Goal: Navigation & Orientation: Find specific page/section

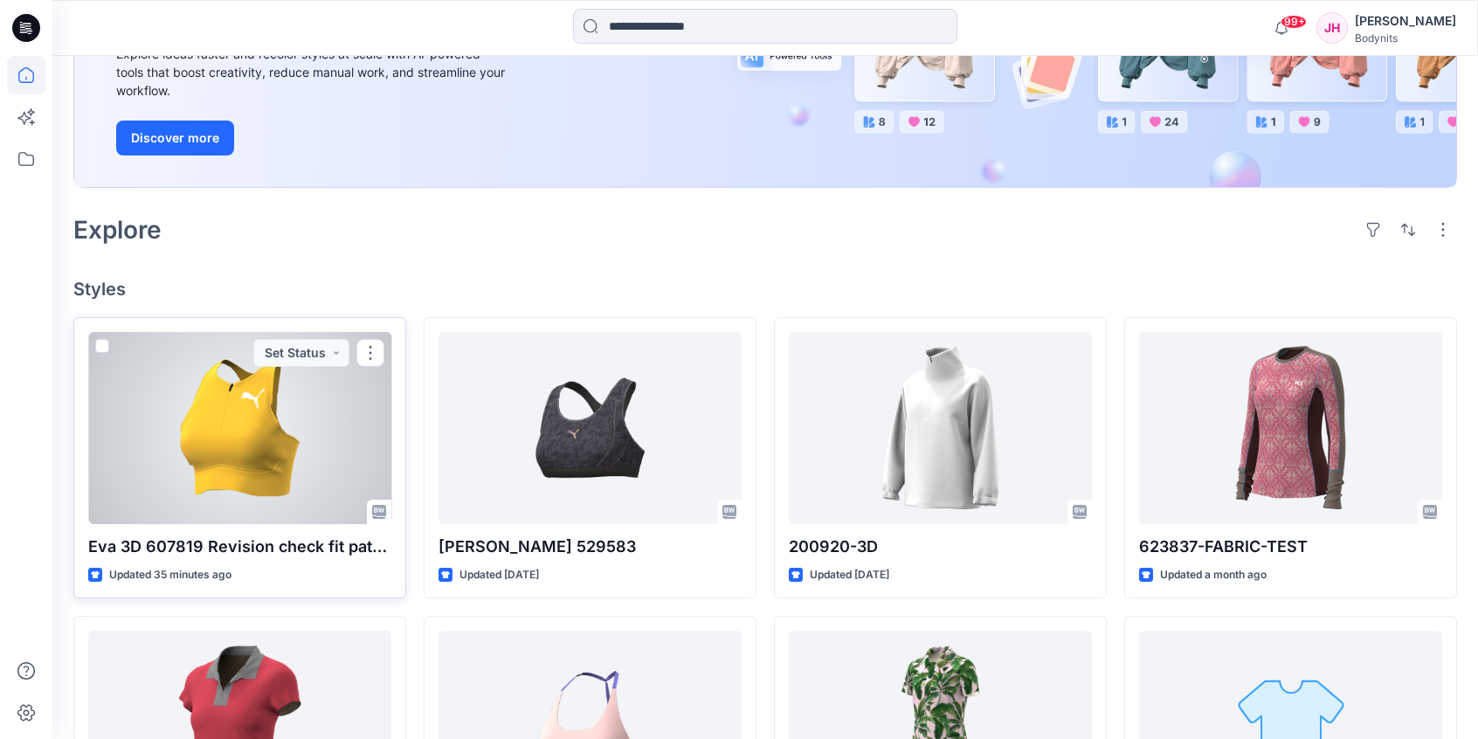
scroll to position [349, 0]
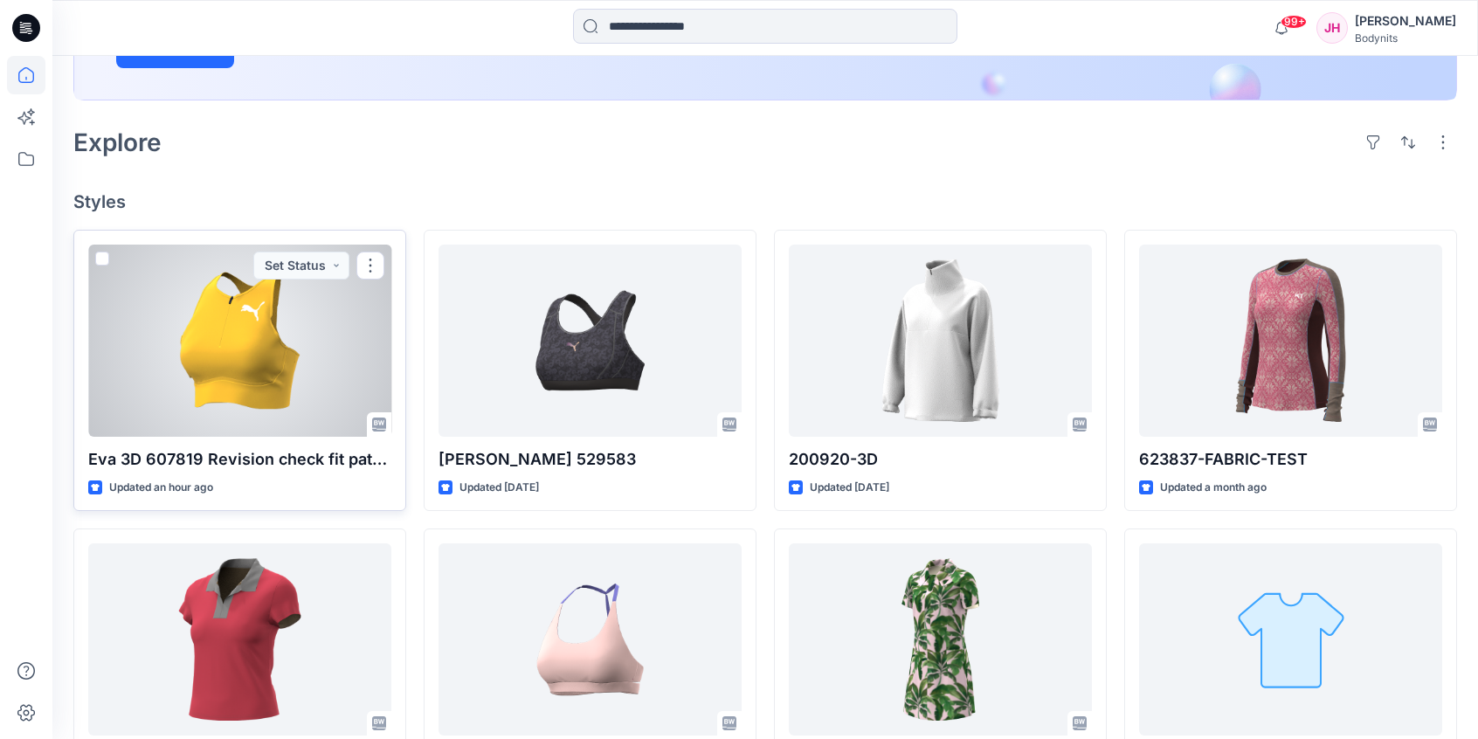
click at [294, 371] on div at bounding box center [239, 341] width 303 height 192
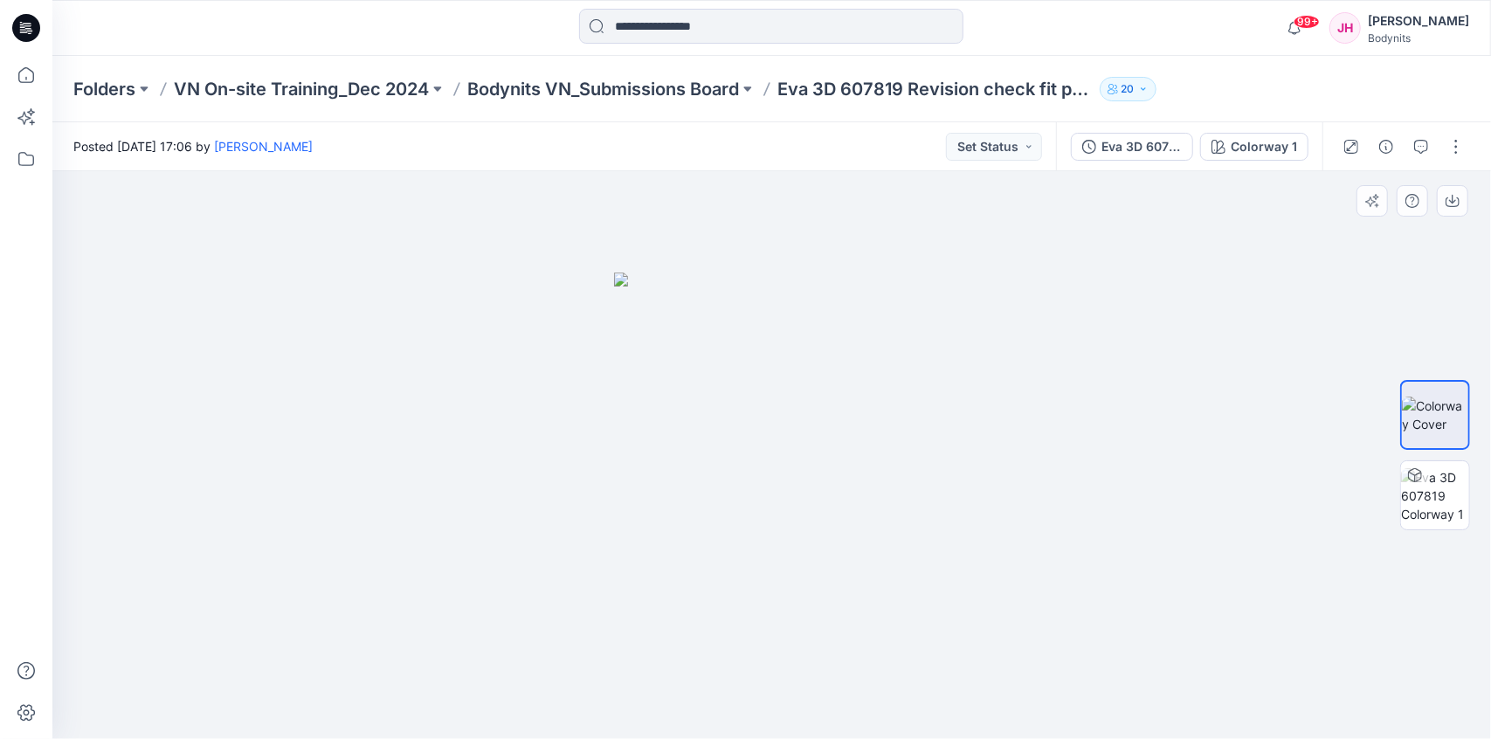
click at [991, 570] on div at bounding box center [771, 455] width 1438 height 568
drag, startPoint x: 938, startPoint y: 610, endPoint x: 932, endPoint y: 618, distance: 10.0
click at [933, 618] on div at bounding box center [771, 455] width 1438 height 568
drag, startPoint x: 1053, startPoint y: 569, endPoint x: 859, endPoint y: 534, distance: 197.0
click at [1050, 569] on div at bounding box center [771, 455] width 1438 height 568
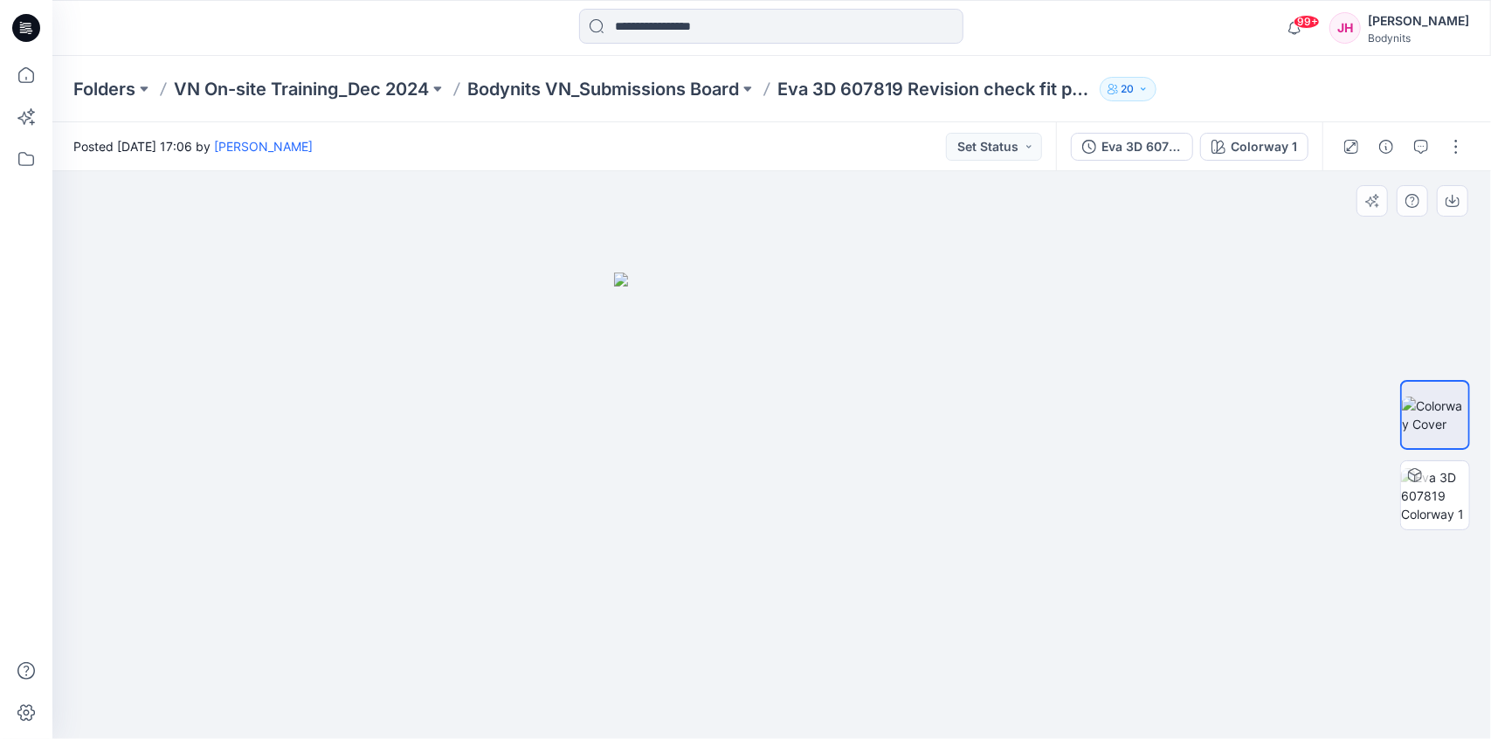
drag, startPoint x: 814, startPoint y: 530, endPoint x: 648, endPoint y: 535, distance: 166.0
click at [648, 535] on img at bounding box center [771, 505] width 315 height 466
click at [854, 455] on img at bounding box center [771, 505] width 315 height 466
click at [934, 483] on div at bounding box center [771, 455] width 1438 height 568
drag, startPoint x: 967, startPoint y: 499, endPoint x: 972, endPoint y: 509, distance: 11.7
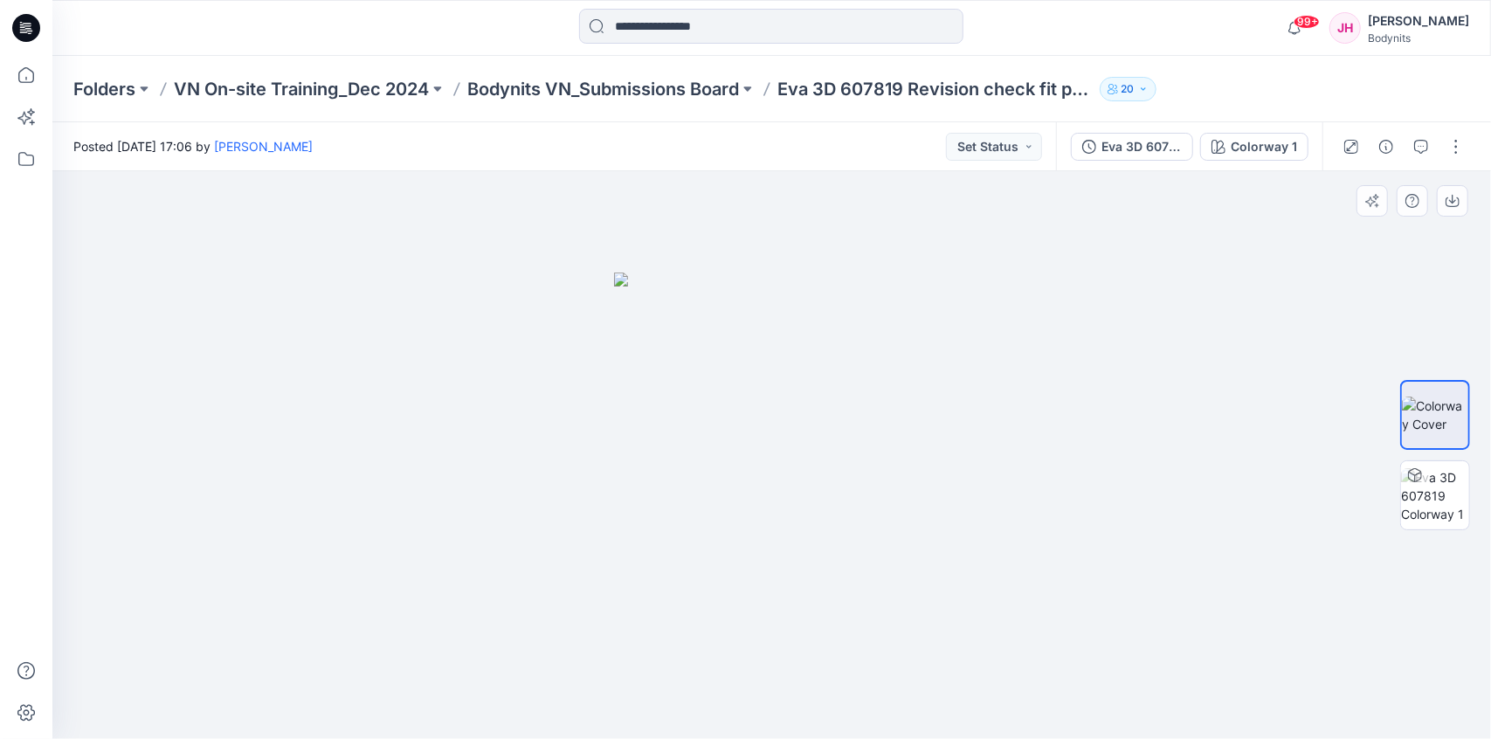
click at [972, 509] on div at bounding box center [771, 455] width 1438 height 568
click at [975, 509] on div at bounding box center [771, 455] width 1438 height 568
drag, startPoint x: 1039, startPoint y: 578, endPoint x: 739, endPoint y: 591, distance: 300.7
click at [739, 591] on div at bounding box center [771, 455] width 1438 height 568
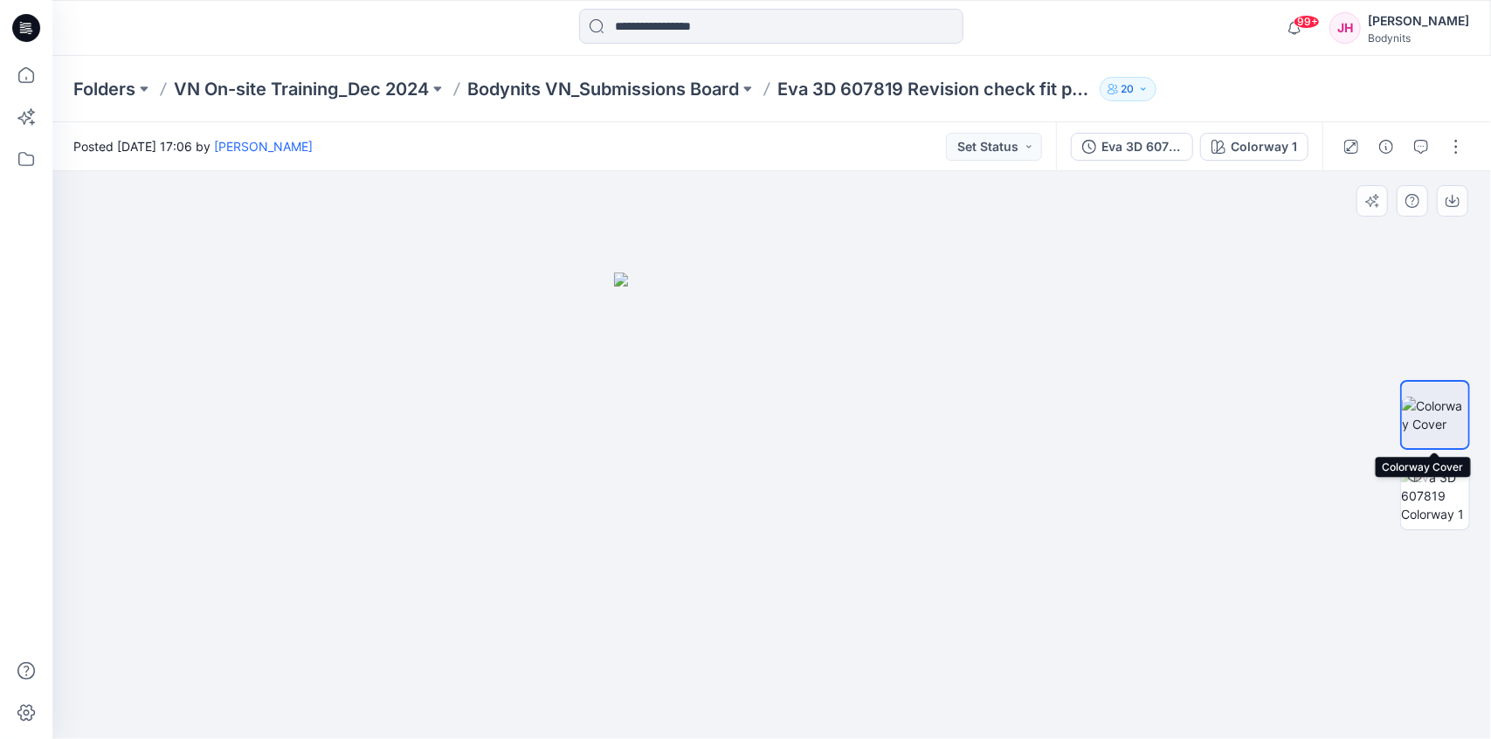
click at [1450, 410] on img at bounding box center [1435, 415] width 66 height 37
click at [901, 92] on p "Eva 3D 607819 Revision check fit pattern" at bounding box center [934, 89] width 315 height 24
click at [714, 95] on p "Bodynits VN_Submissions Board" at bounding box center [603, 89] width 272 height 24
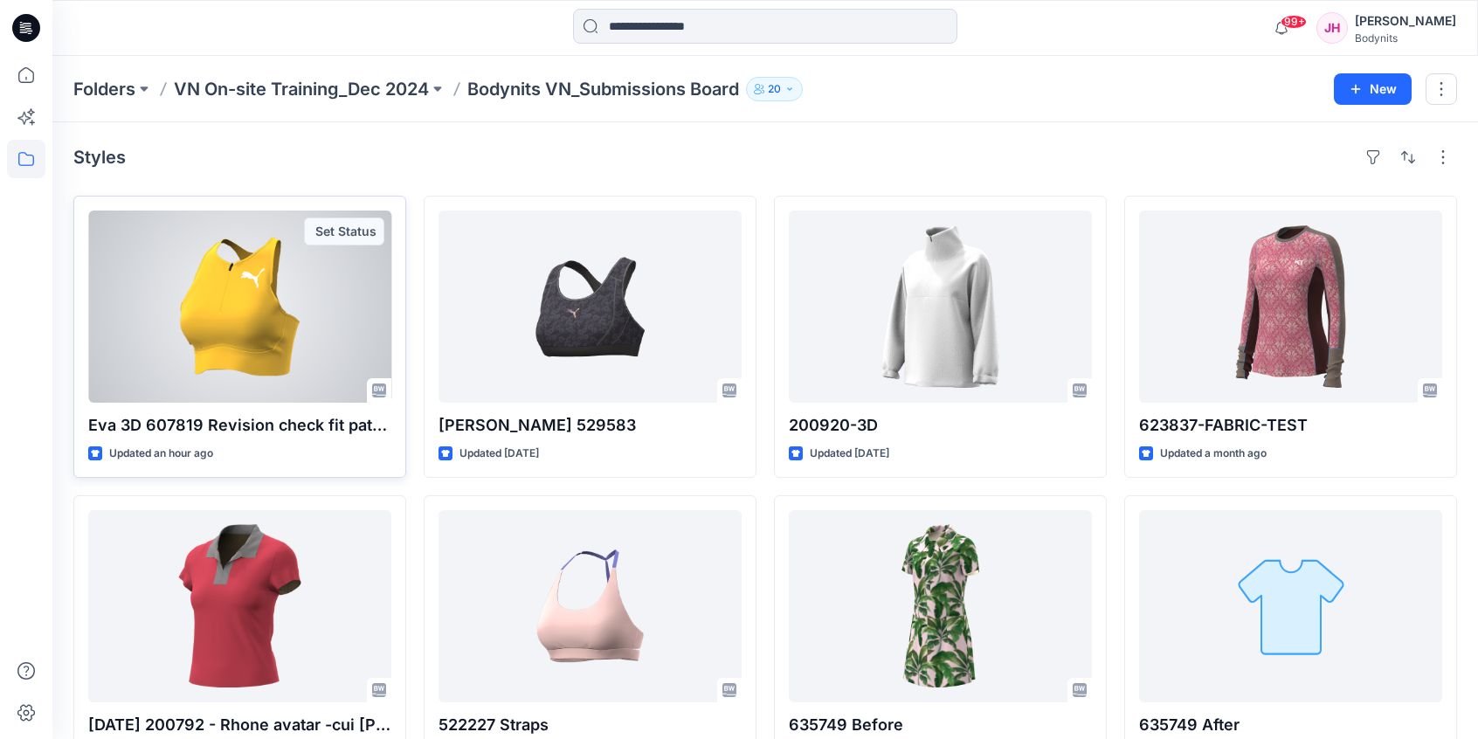
click at [200, 293] on div at bounding box center [239, 306] width 303 height 192
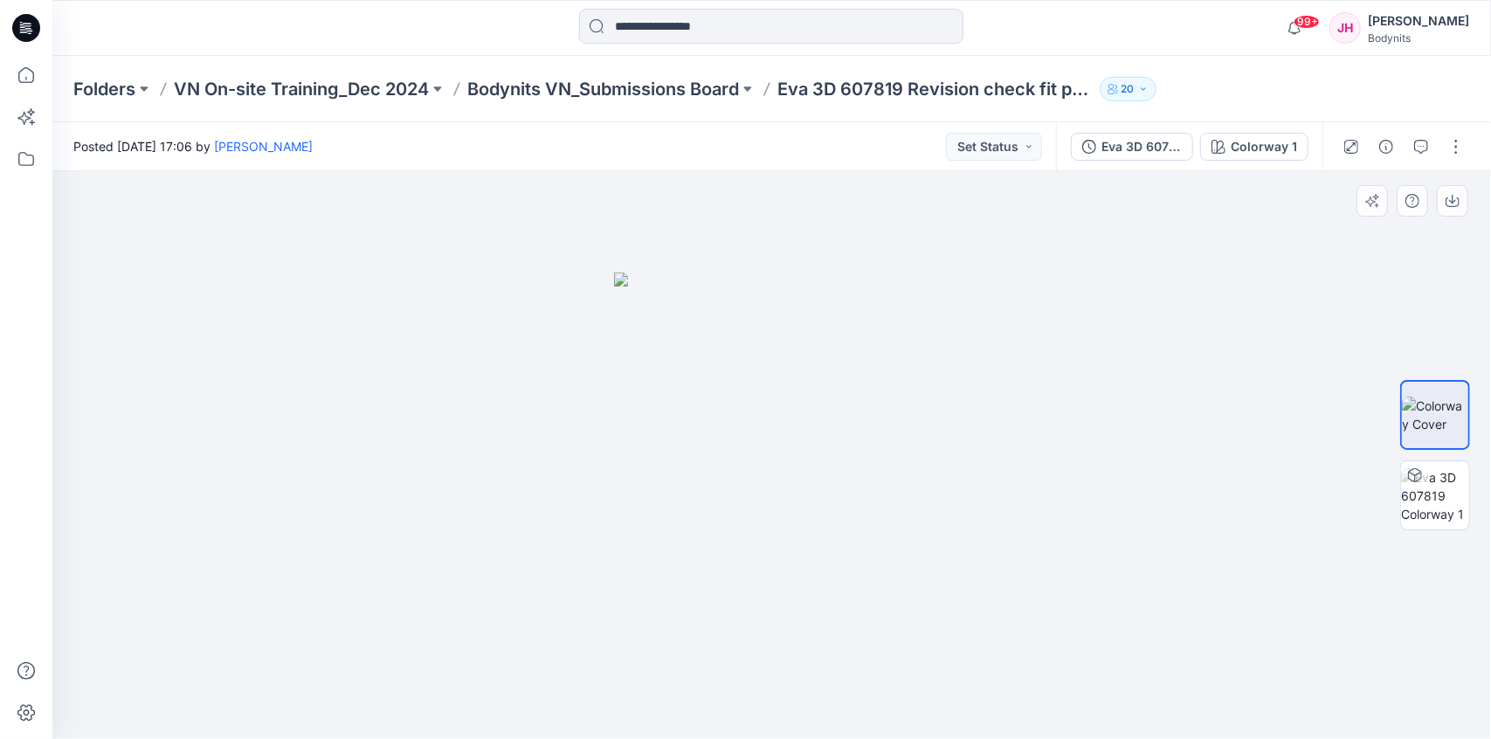
drag, startPoint x: 924, startPoint y: 500, endPoint x: 917, endPoint y: 554, distance: 53.7
click at [926, 503] on img at bounding box center [771, 505] width 315 height 466
click at [913, 633] on img at bounding box center [771, 505] width 315 height 466
click at [833, 700] on div at bounding box center [771, 455] width 1438 height 568
drag, startPoint x: 831, startPoint y: 700, endPoint x: 905, endPoint y: 693, distance: 73.6
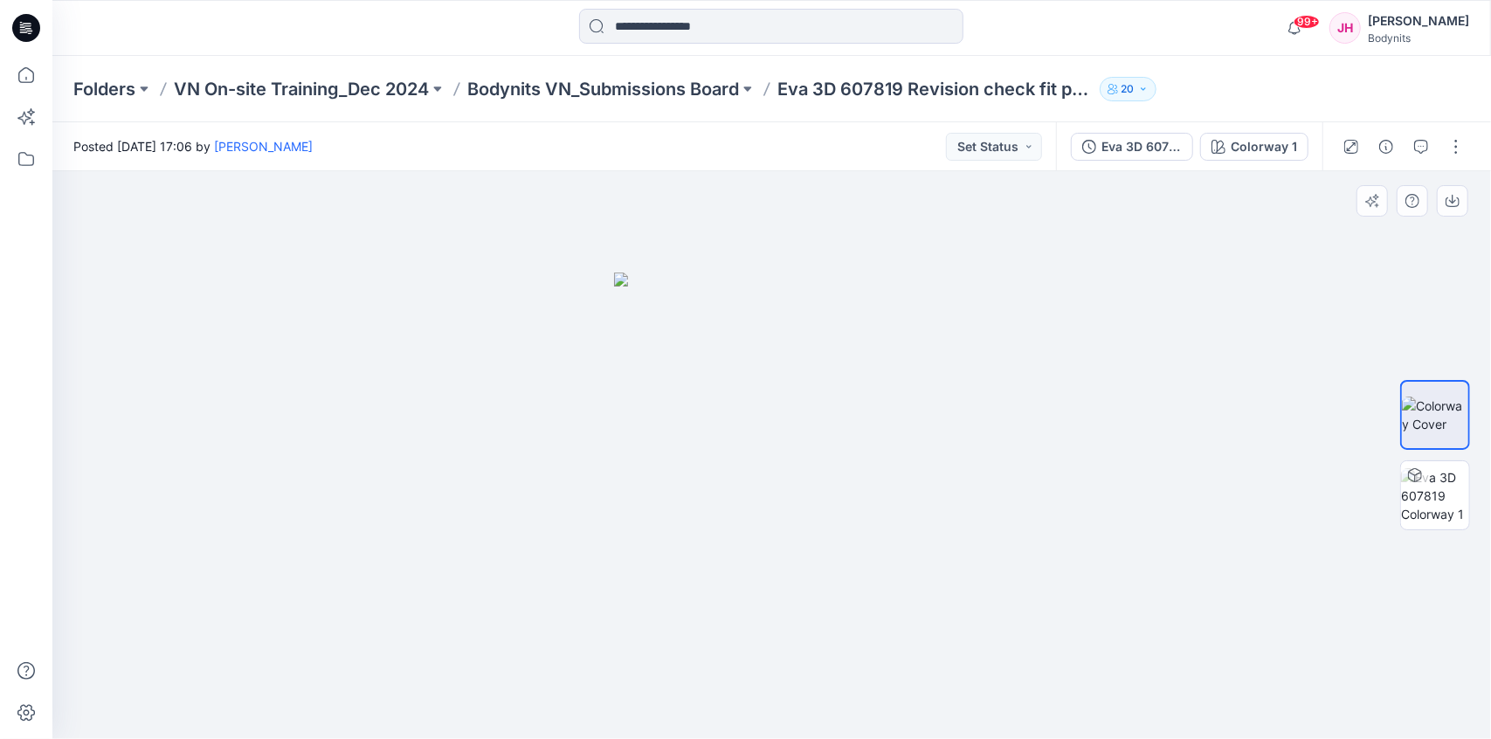
click at [853, 700] on div at bounding box center [771, 455] width 1438 height 568
click at [930, 694] on div at bounding box center [771, 455] width 1438 height 568
click at [1093, 646] on div at bounding box center [771, 455] width 1438 height 568
click at [1076, 639] on div at bounding box center [771, 455] width 1438 height 568
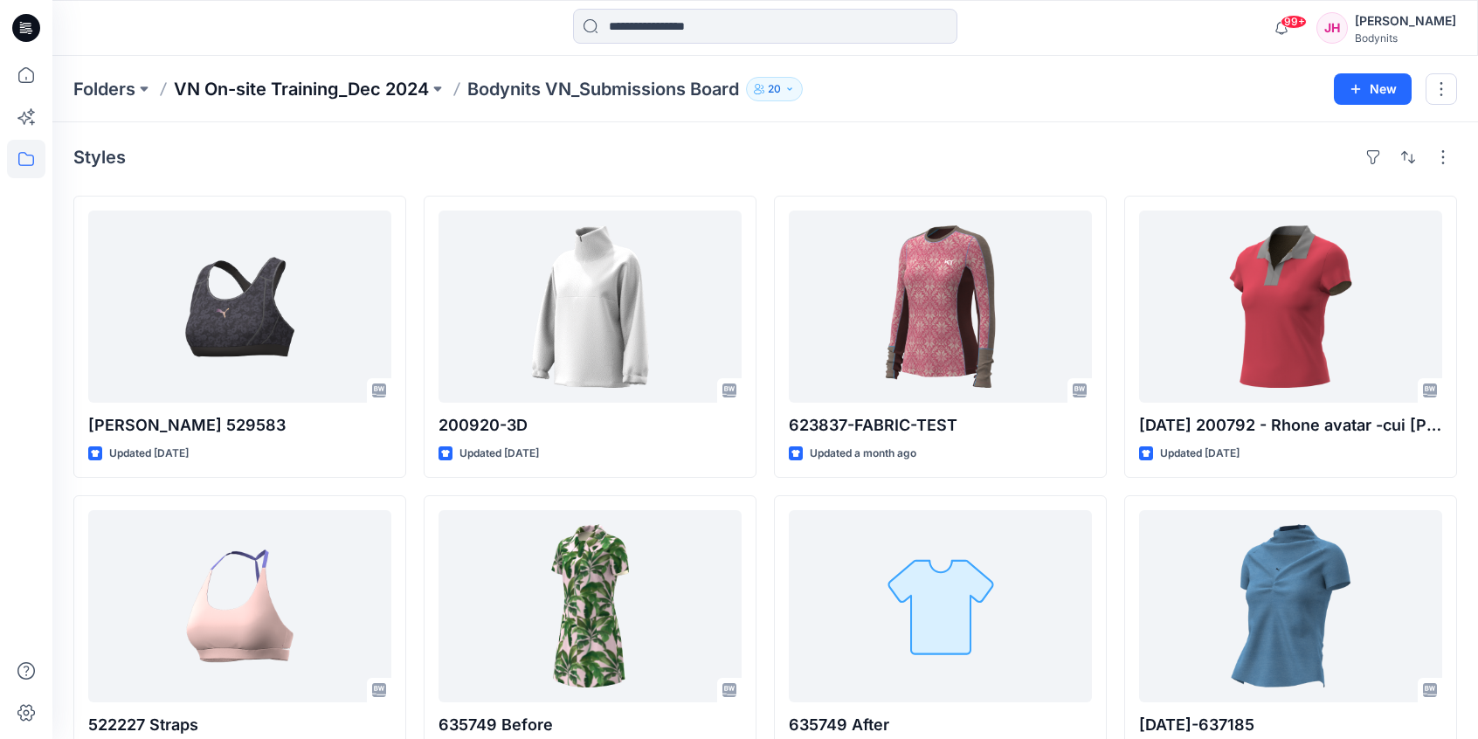
click at [335, 85] on p "VN On-site Training_Dec 2024" at bounding box center [301, 89] width 255 height 24
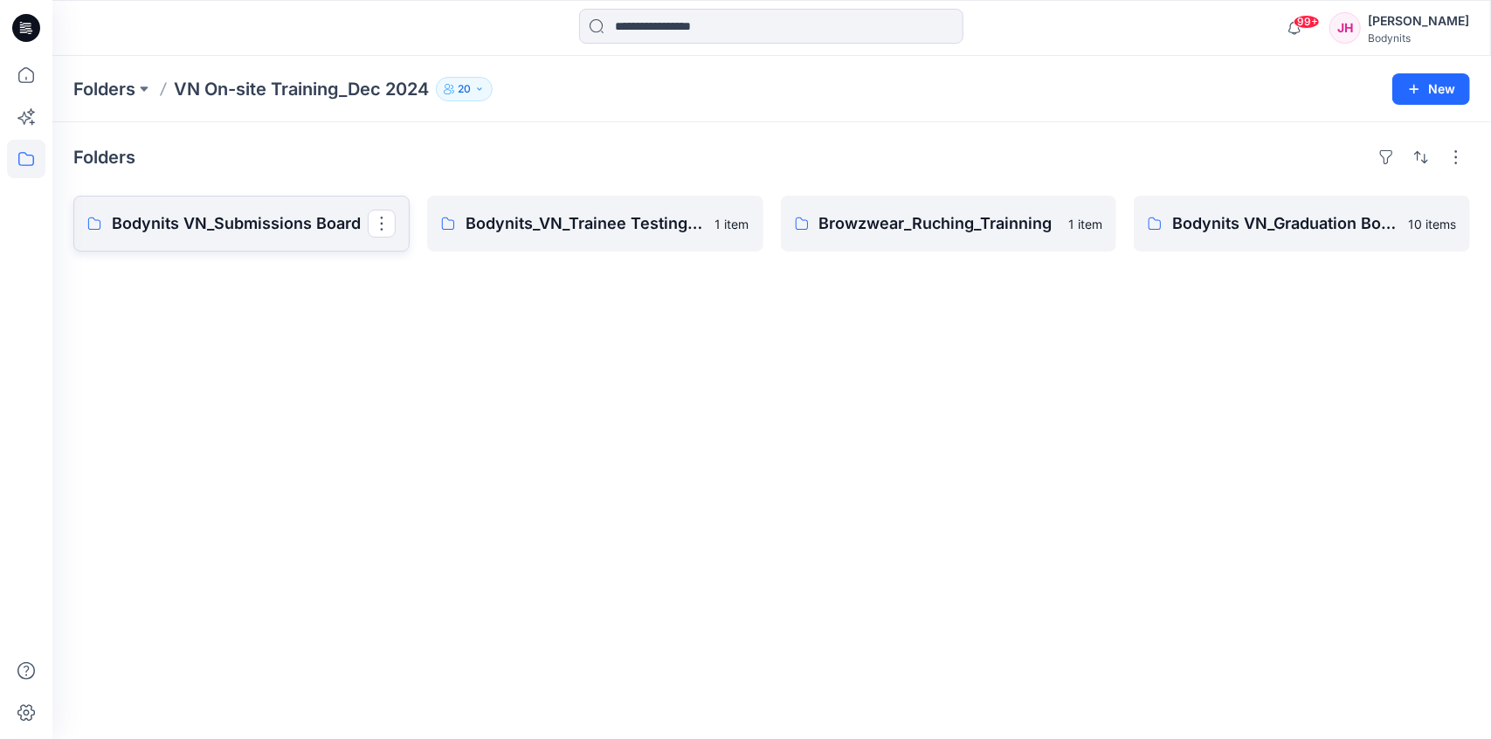
click at [230, 230] on p "Bodynits VN_Submissions Board" at bounding box center [240, 223] width 256 height 24
